Goal: Task Accomplishment & Management: Use online tool/utility

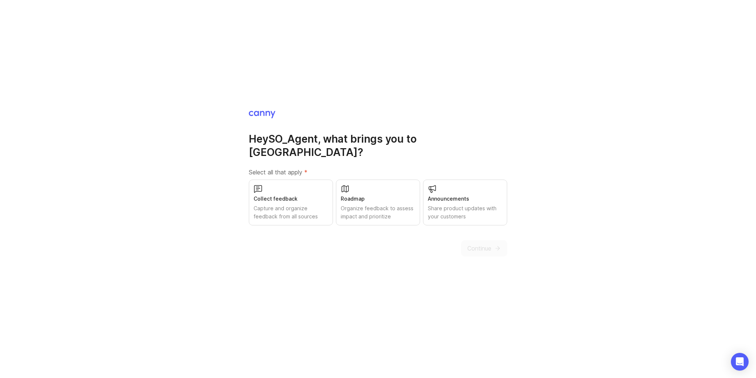
click at [283, 204] on div "Capture and organize feedback from all sources" at bounding box center [291, 212] width 75 height 16
click at [482, 240] on button "Continue" at bounding box center [484, 248] width 46 height 16
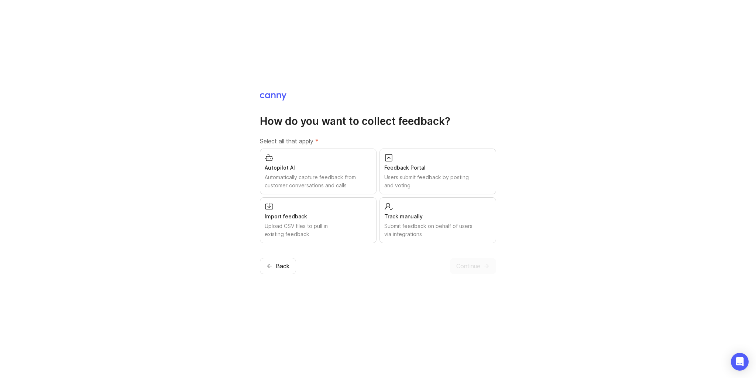
click at [417, 180] on div "Users submit feedback by posting and voting" at bounding box center [437, 181] width 107 height 16
click at [466, 239] on div "Track manually Submit feedback on behalf of users via integrations" at bounding box center [437, 220] width 117 height 46
click at [470, 261] on span "Continue" at bounding box center [468, 265] width 24 height 9
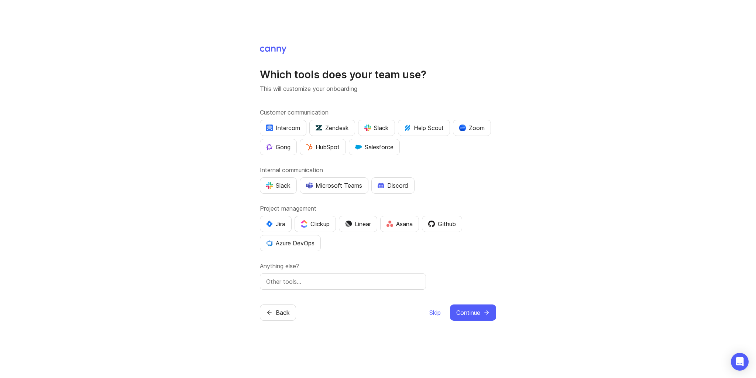
click at [393, 179] on button "Discord" at bounding box center [392, 185] width 43 height 16
click at [392, 180] on button "Discord" at bounding box center [392, 185] width 43 height 16
click at [394, 180] on button "Discord" at bounding box center [392, 185] width 43 height 16
click at [487, 310] on icon "submit" at bounding box center [486, 312] width 7 height 7
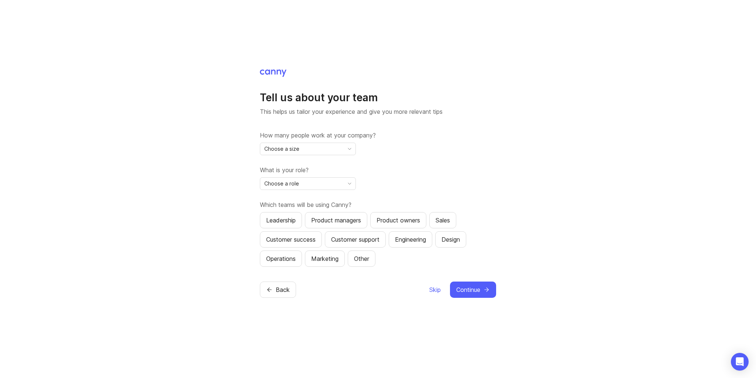
click at [334, 152] on div "Choose a size" at bounding box center [301, 149] width 83 height 12
click at [312, 199] on li "51-500" at bounding box center [307, 199] width 95 height 12
click at [316, 188] on div "Choose a role" at bounding box center [301, 184] width 83 height 12
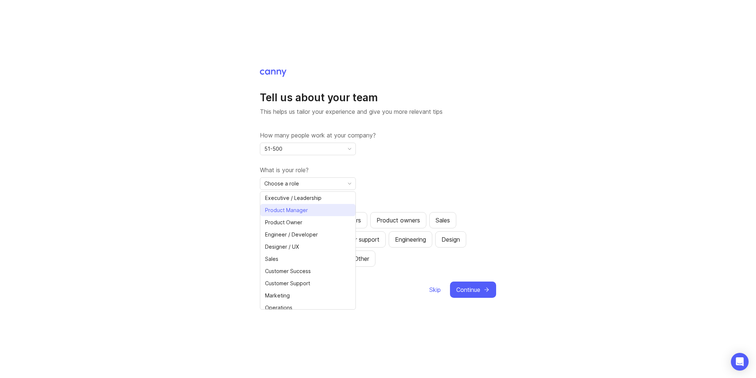
click at [310, 211] on li "Product Manager" at bounding box center [307, 210] width 95 height 12
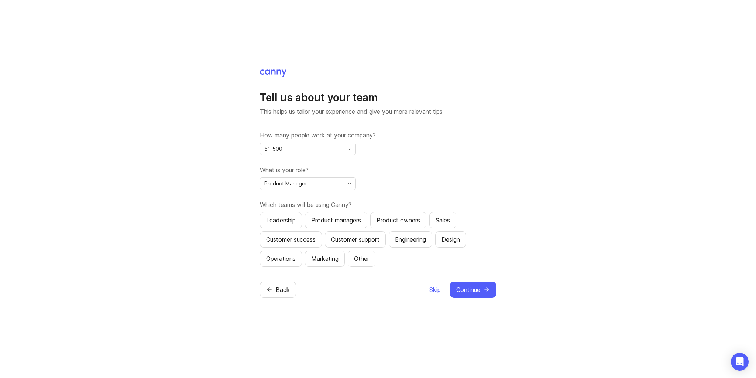
click at [316, 188] on div "Product Manager" at bounding box center [301, 184] width 83 height 12
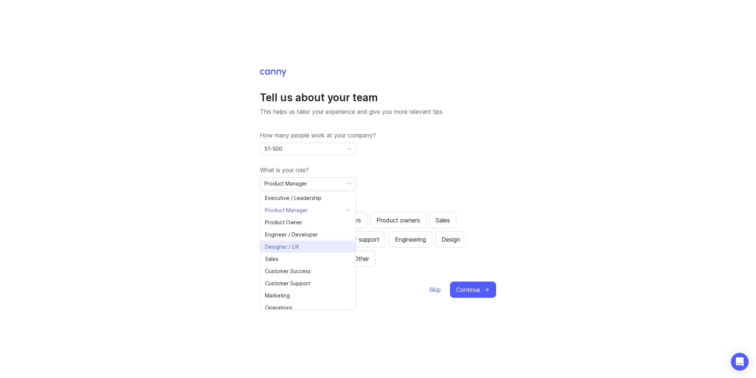
scroll to position [15, 0]
click at [495, 120] on div "Tell us about your team This helps us tailor your experience and give you more …" at bounding box center [378, 179] width 236 height 176
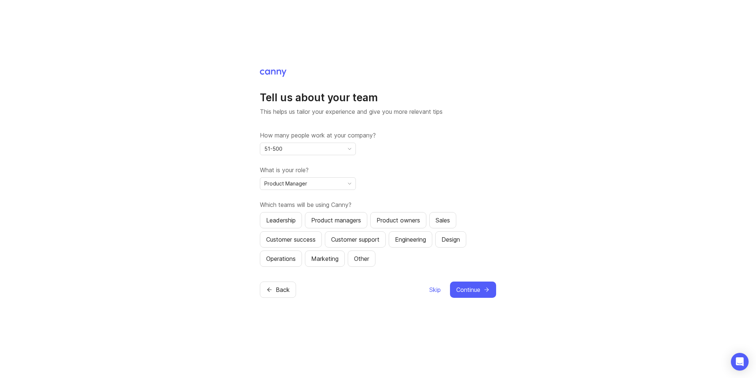
click at [360, 235] on div "Customer support" at bounding box center [355, 239] width 48 height 9
click at [363, 224] on button "Product managers" at bounding box center [336, 220] width 62 height 16
click at [474, 283] on button "Continue" at bounding box center [473, 289] width 46 height 16
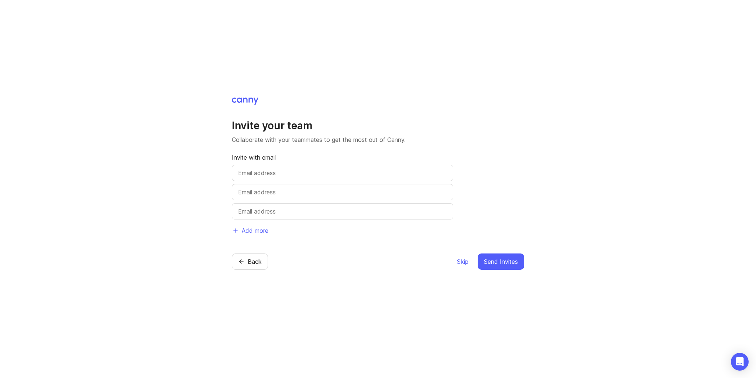
click at [461, 262] on span "Skip" at bounding box center [462, 261] width 11 height 9
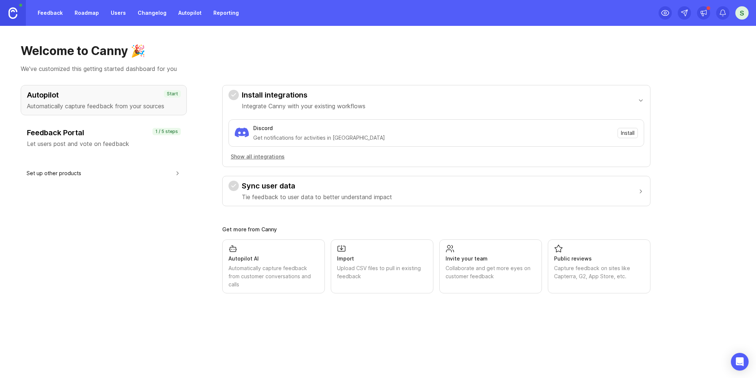
click at [632, 136] on span "Install" at bounding box center [628, 132] width 14 height 7
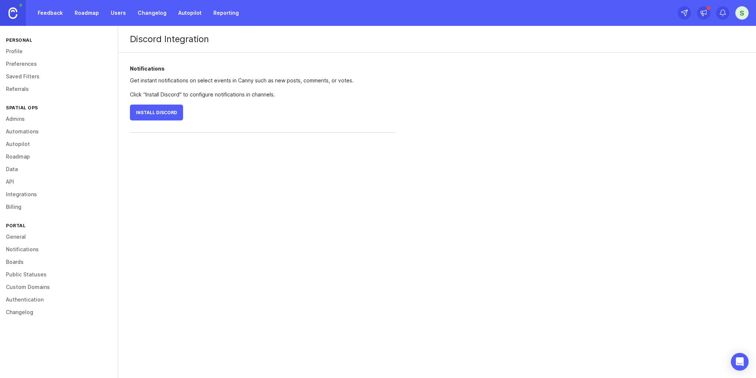
click at [166, 117] on button "Install Discord" at bounding box center [156, 112] width 53 height 16
